Goal: Transaction & Acquisition: Purchase product/service

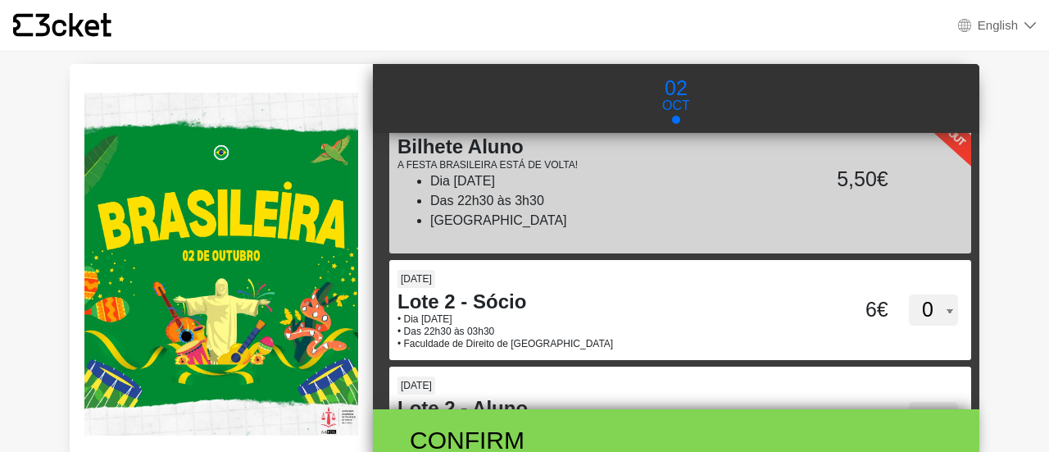
scroll to position [258, 0]
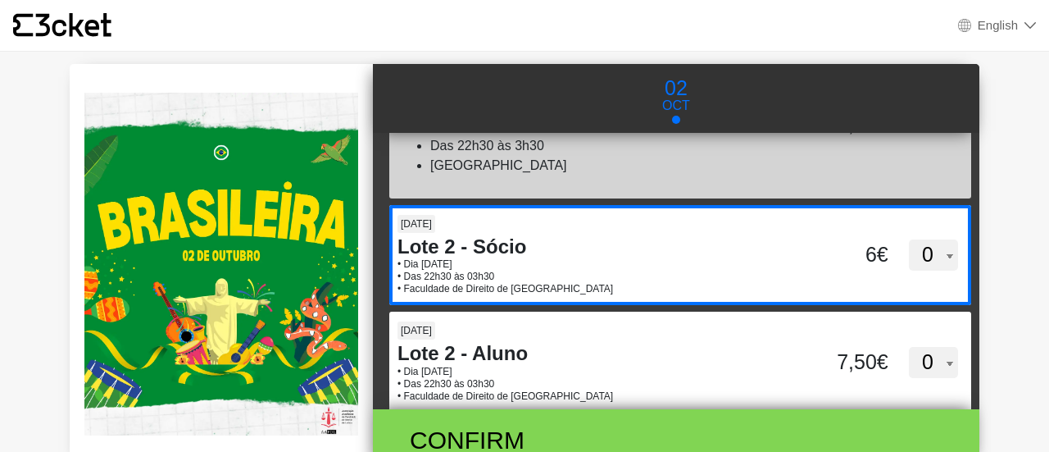
click at [925, 257] on select "0 1 2 3 4 5 6 7 8 9 10 11 12 13 14 15" at bounding box center [933, 254] width 49 height 31
click at [927, 262] on select "0 1 2 3 4 5 6 7 8 9 10 11 12 13 14 15" at bounding box center [933, 254] width 49 height 31
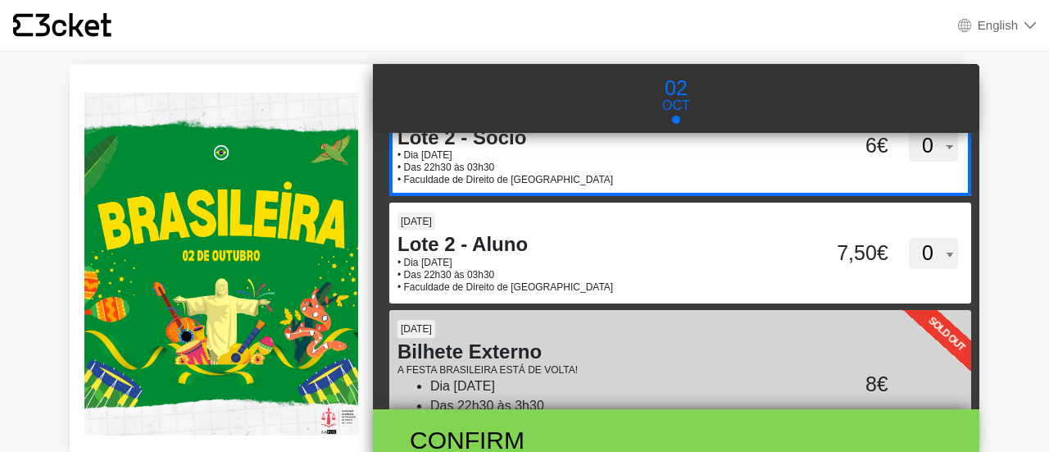
scroll to position [380, 0]
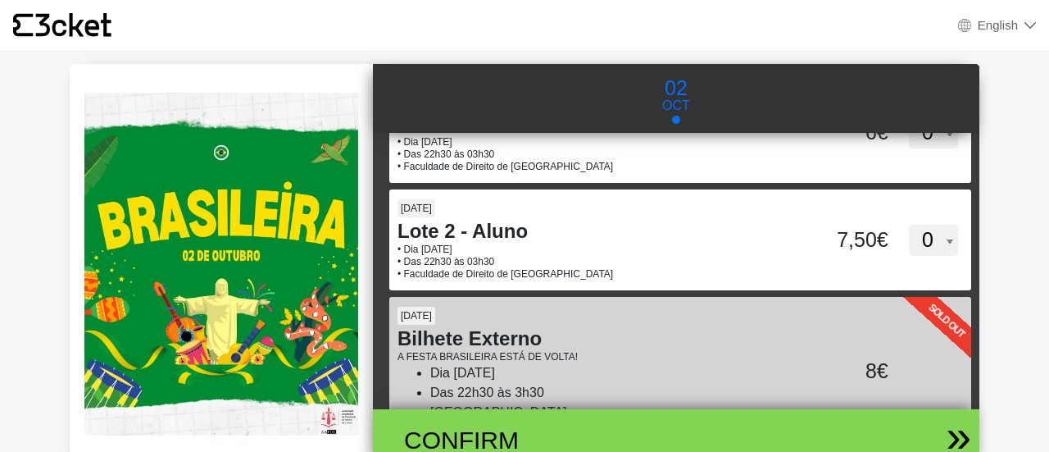
click at [829, 438] on div "Confirm" at bounding box center [670, 439] width 580 height 61
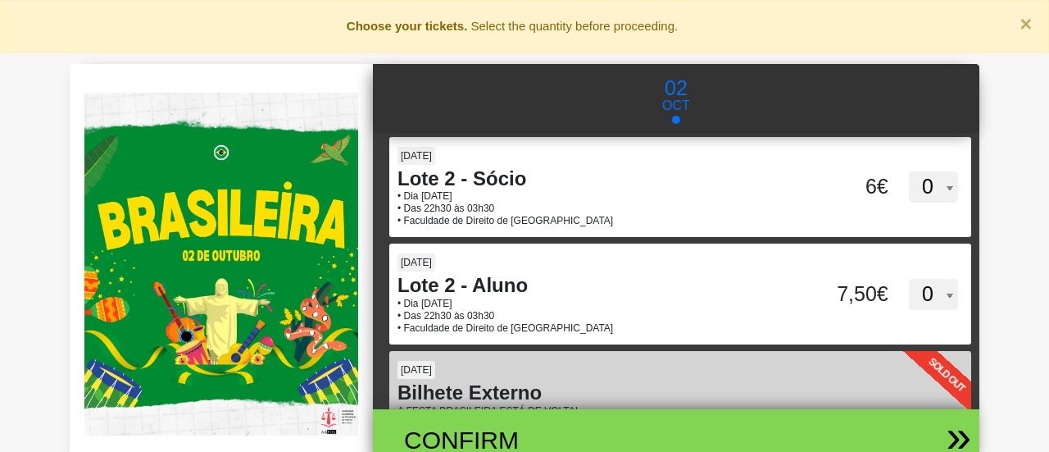
scroll to position [301, 0]
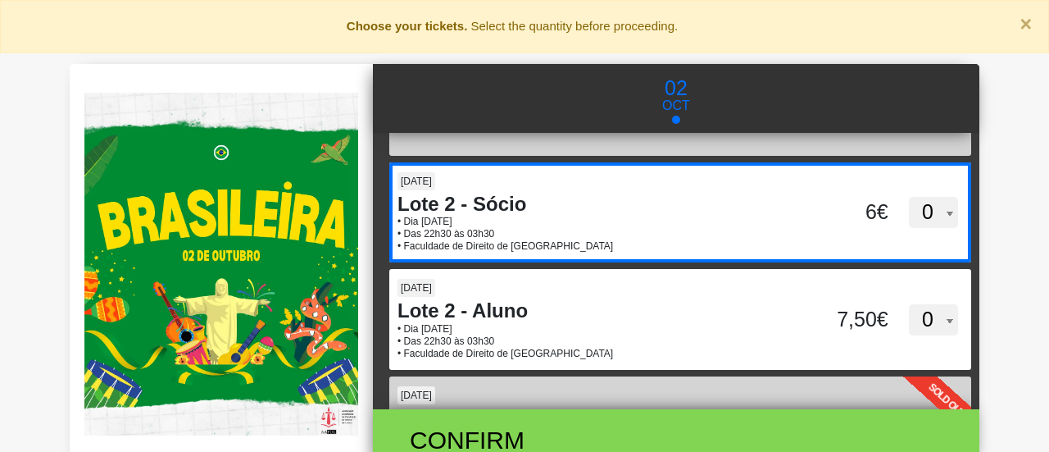
click at [866, 202] on div "6€" at bounding box center [851, 212] width 83 height 31
click at [637, 187] on input "dkdFblk4ZlJ0Z21wYjZObm00RFY2dz09" at bounding box center [513, 174] width 248 height 25
select select "1"
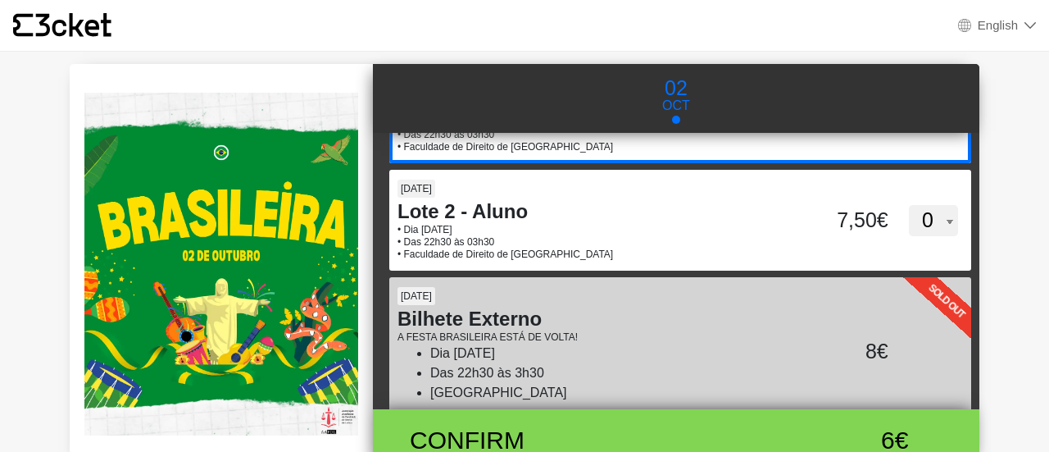
scroll to position [395, 0]
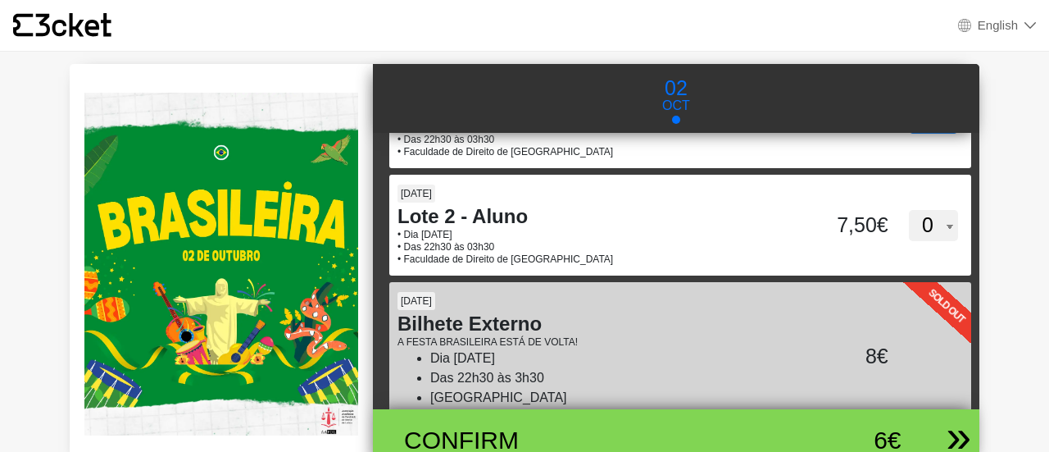
click at [876, 439] on div "6€" at bounding box center [831, 439] width 139 height 37
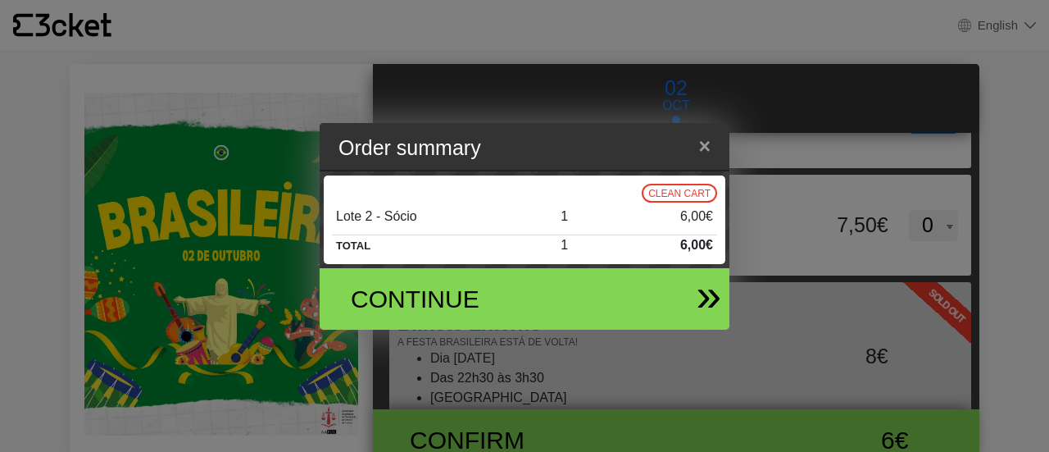
click at [694, 305] on div "Continue" at bounding box center [518, 298] width 384 height 61
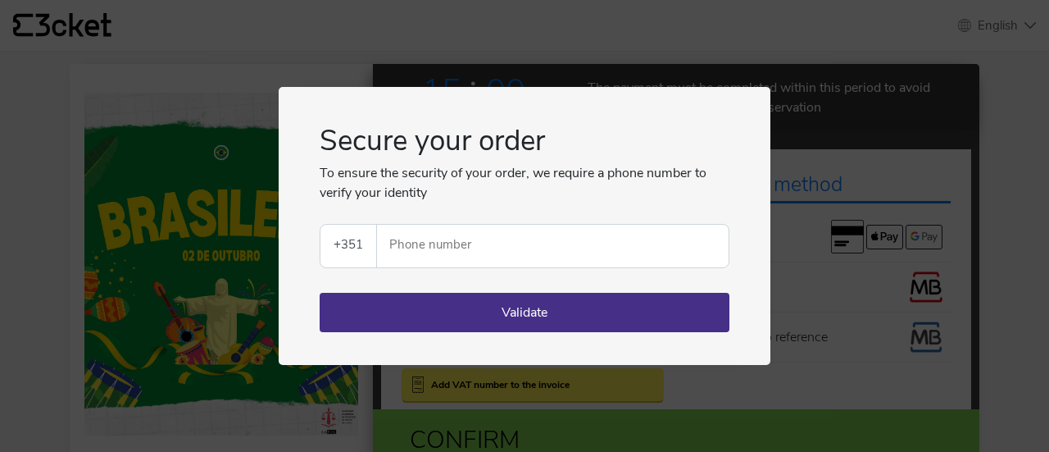
click at [651, 242] on input "Phone number" at bounding box center [559, 246] width 339 height 43
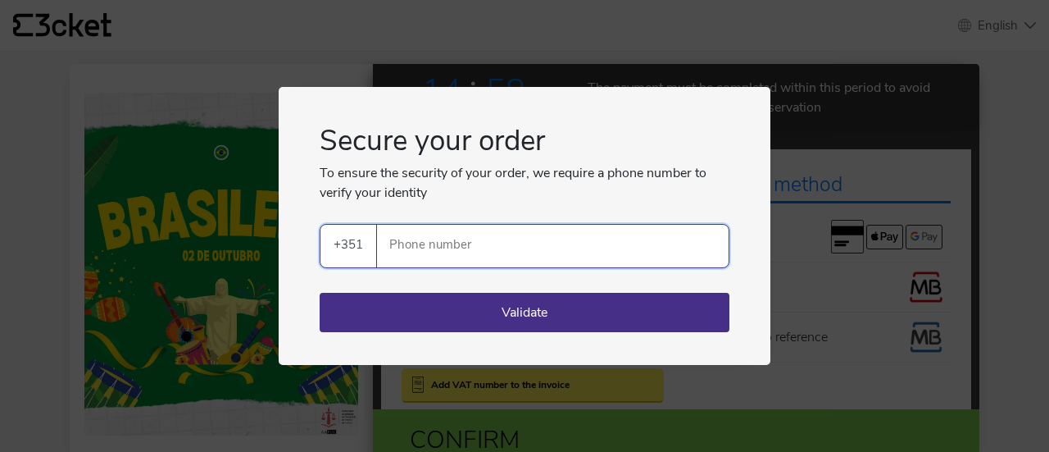
type input "920473877"
click at [693, 313] on button "Validate" at bounding box center [525, 312] width 410 height 39
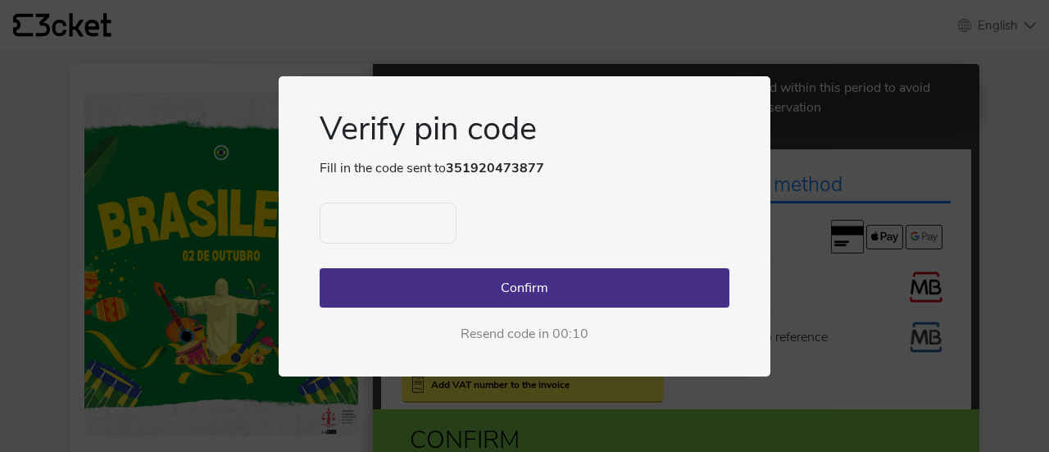
click at [446, 233] on input "text" at bounding box center [388, 222] width 137 height 41
type input "8236"
click at [575, 277] on button "Confirm" at bounding box center [525, 287] width 410 height 39
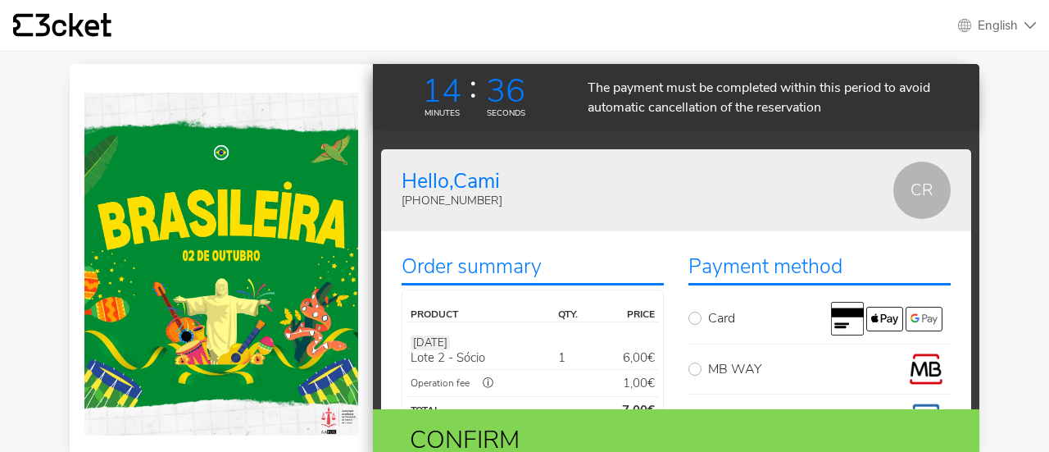
click at [884, 352] on label "MB WAY" at bounding box center [829, 368] width 243 height 33
click at [719, 352] on input "MB WAY" at bounding box center [713, 357] width 11 height 11
radio input "true"
click at [882, 323] on img at bounding box center [884, 319] width 37 height 25
click at [719, 312] on input "Card" at bounding box center [713, 307] width 11 height 11
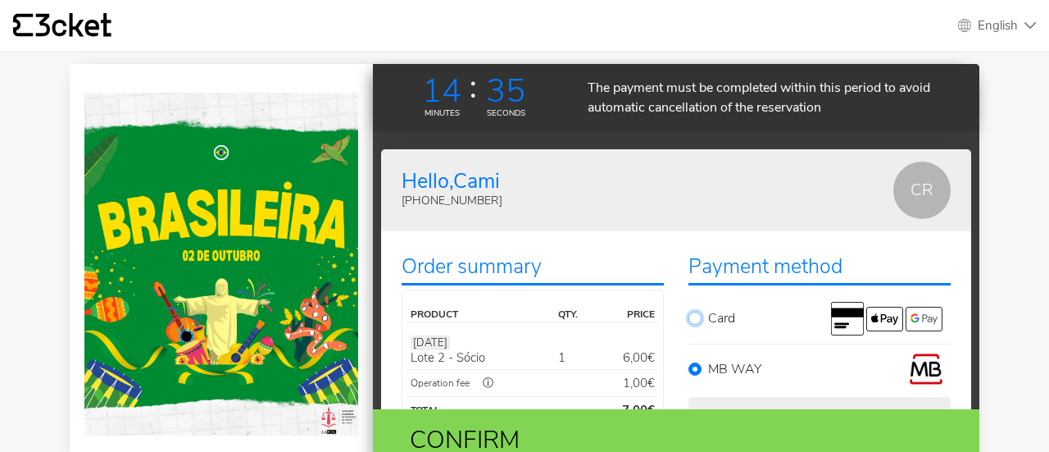
radio input "true"
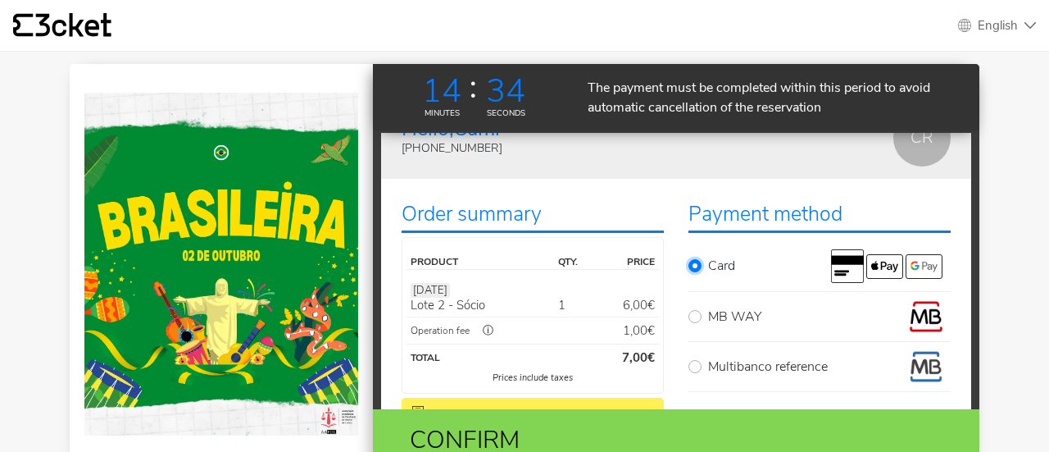
scroll to position [75, 0]
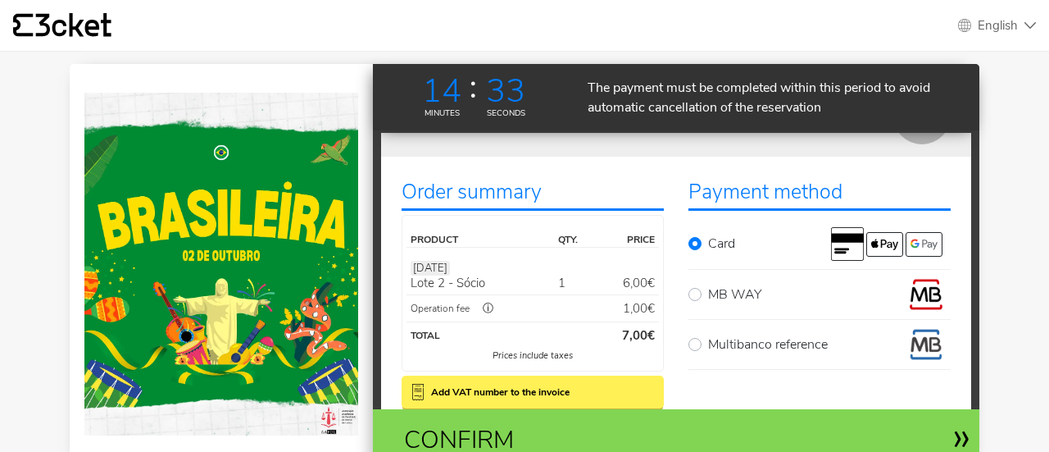
click at [925, 415] on div "Confirm" at bounding box center [670, 439] width 580 height 61
